Goal: Check status: Check status

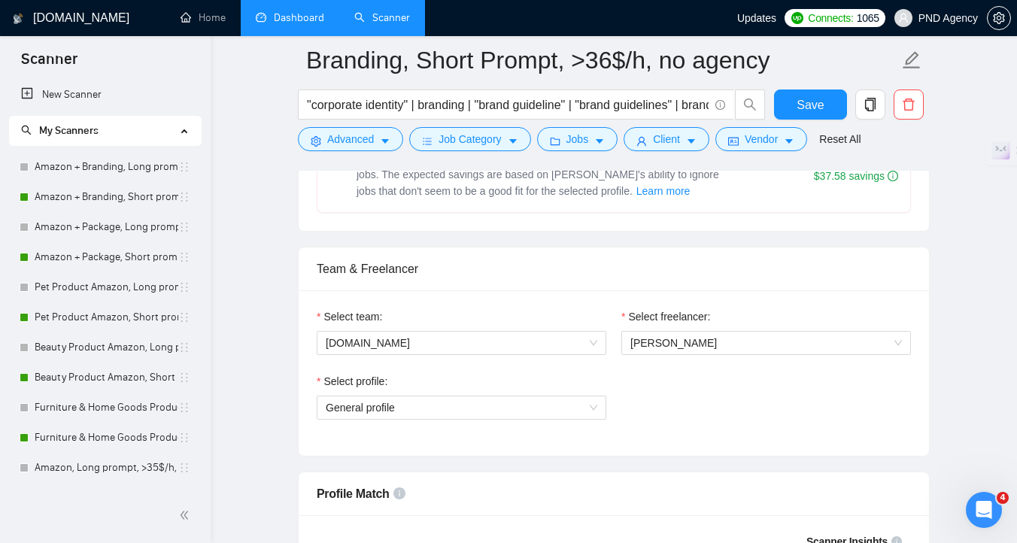
click at [290, 24] on link "Dashboard" at bounding box center [290, 17] width 68 height 13
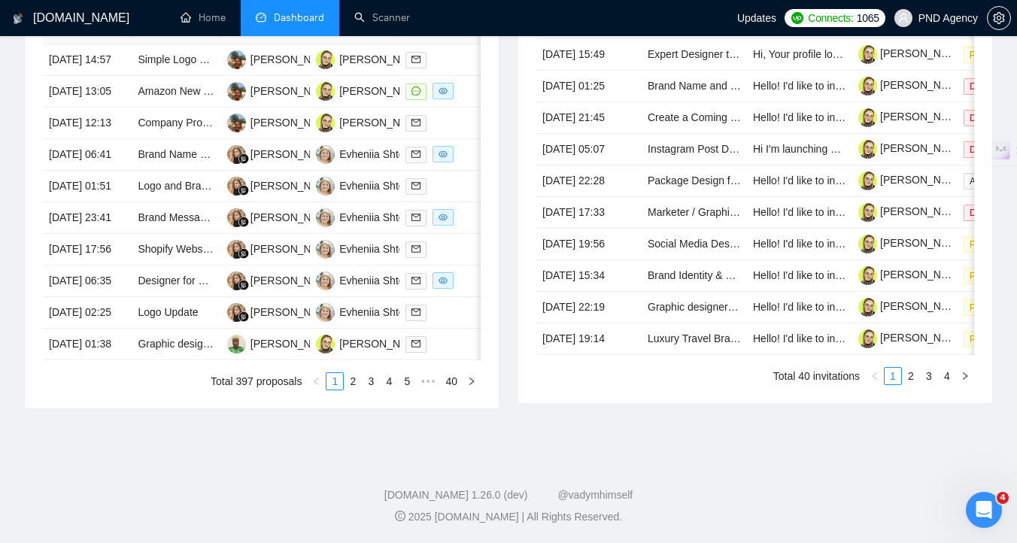
type input "[DATE]"
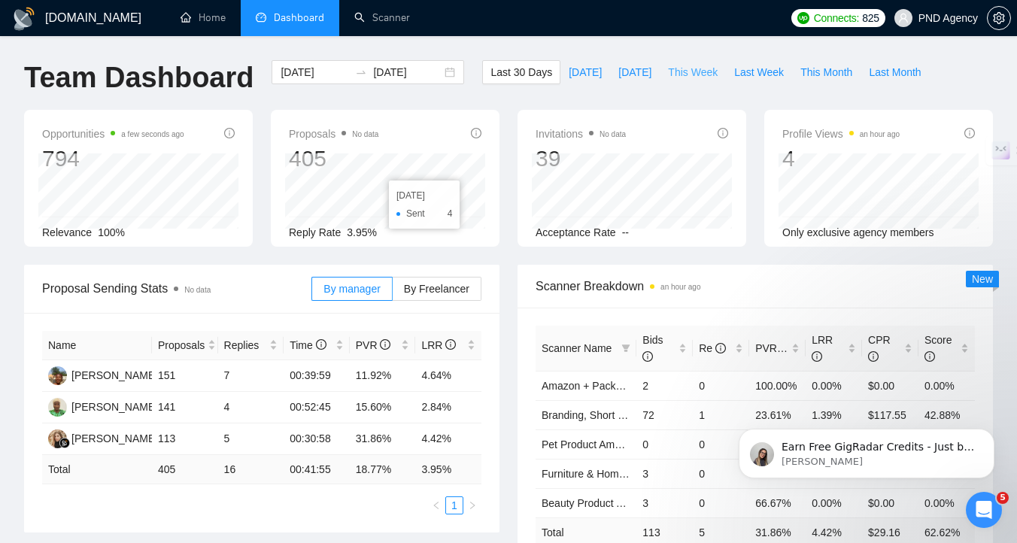
click at [692, 73] on span "This Week" at bounding box center [693, 72] width 50 height 17
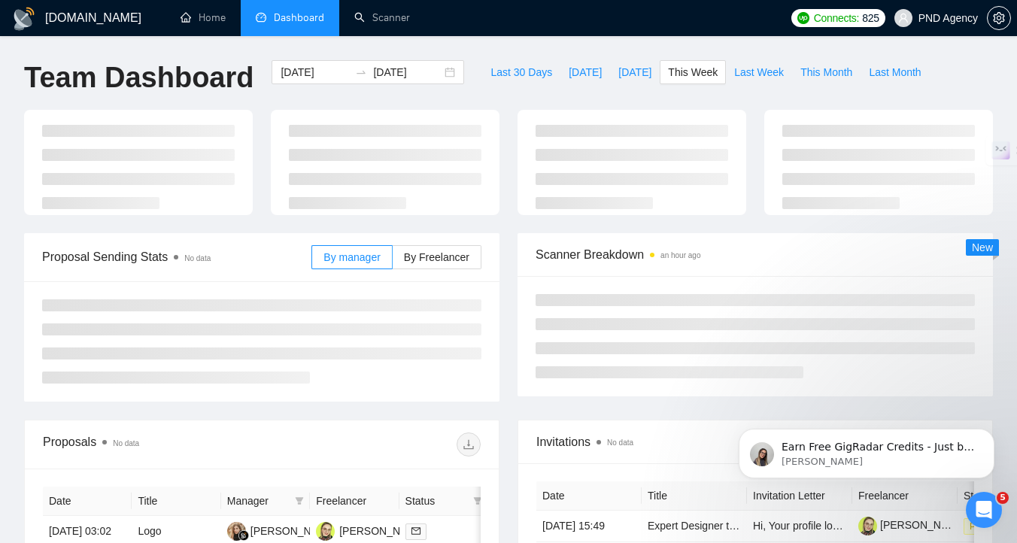
type input "[DATE]"
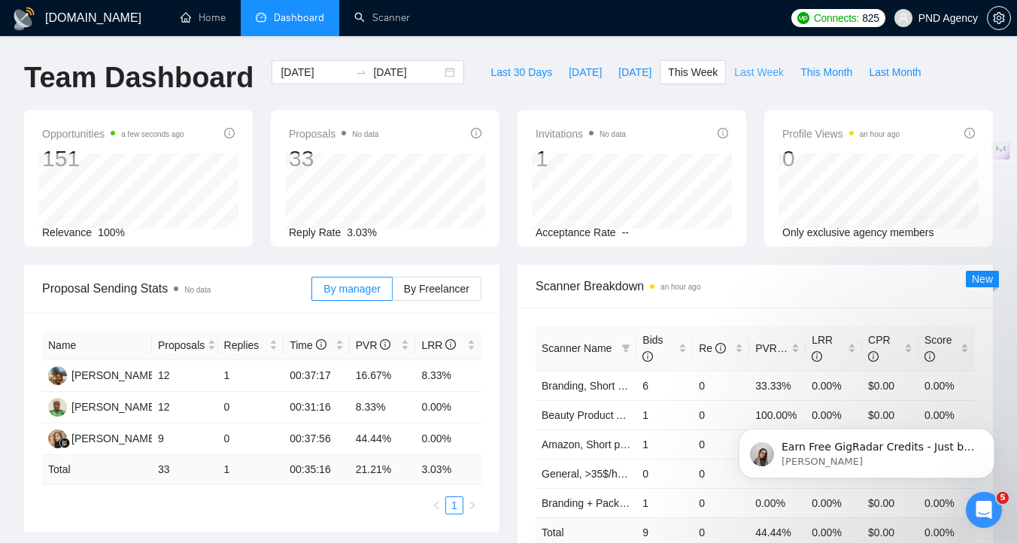
click at [776, 68] on span "Last Week" at bounding box center [759, 72] width 50 height 17
type input "[DATE]"
click at [679, 75] on span "This Week" at bounding box center [693, 72] width 50 height 17
type input "[DATE]"
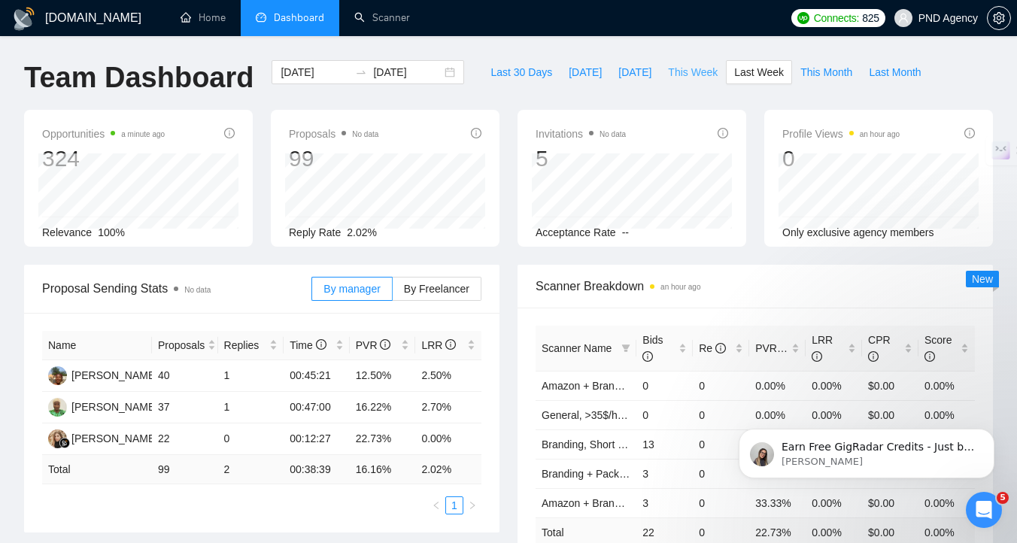
type input "[DATE]"
